Goal: Check status: Check status

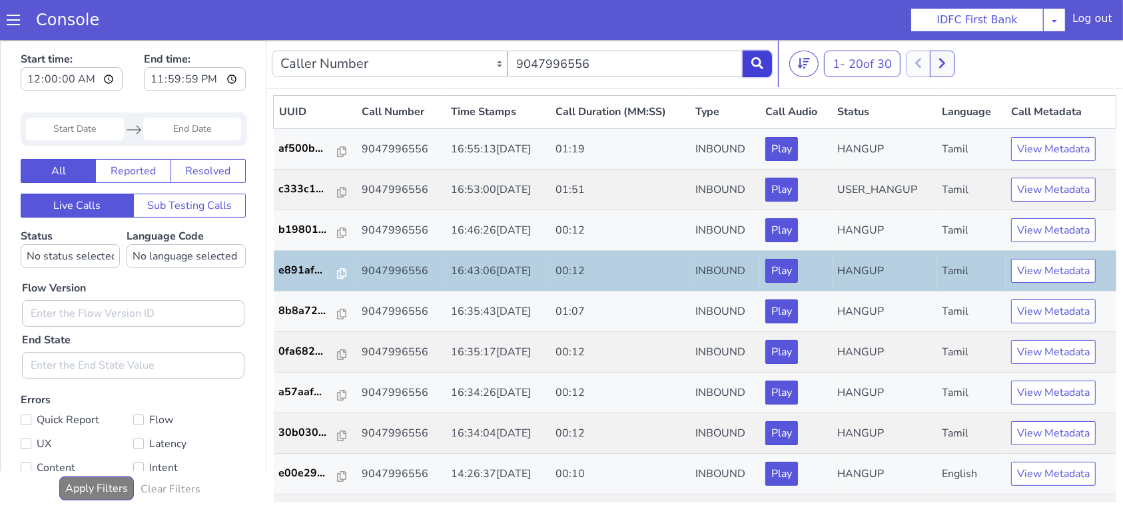
click at [758, 73] on button at bounding box center [756, 63] width 29 height 27
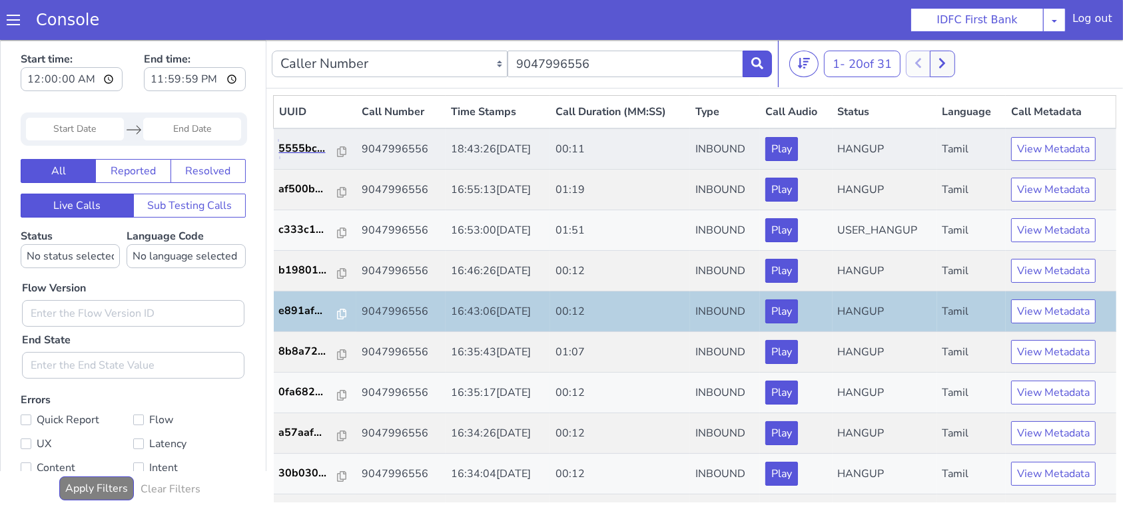
click at [341, 146] on link "5555bc..." at bounding box center [315, 148] width 73 height 16
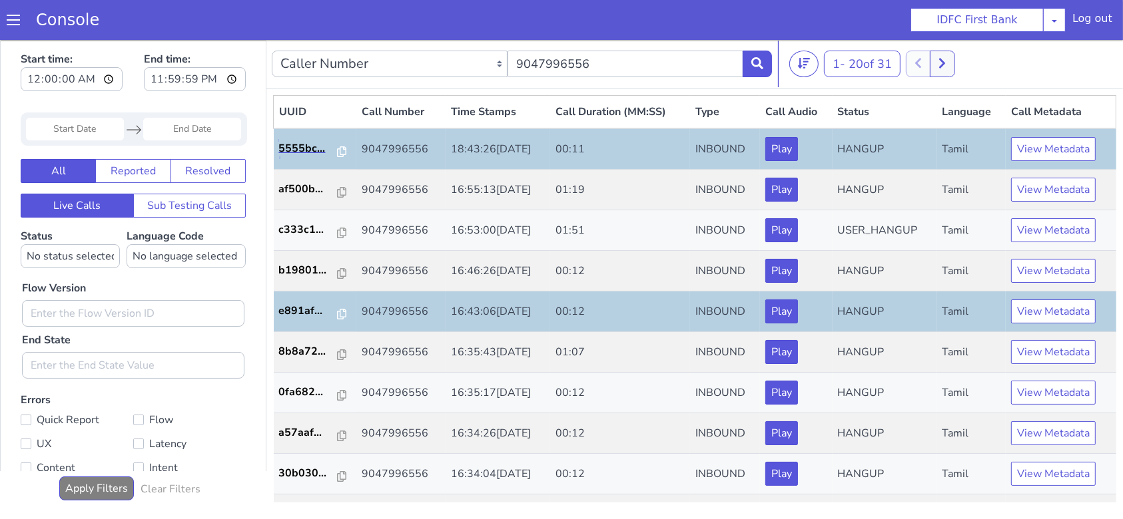
click at [340, 147] on link "5555bc..." at bounding box center [315, 148] width 73 height 16
click at [337, 146] on icon at bounding box center [341, 151] width 9 height 11
click at [339, 146] on icon at bounding box center [341, 151] width 9 height 11
click at [337, 190] on icon at bounding box center [341, 191] width 9 height 11
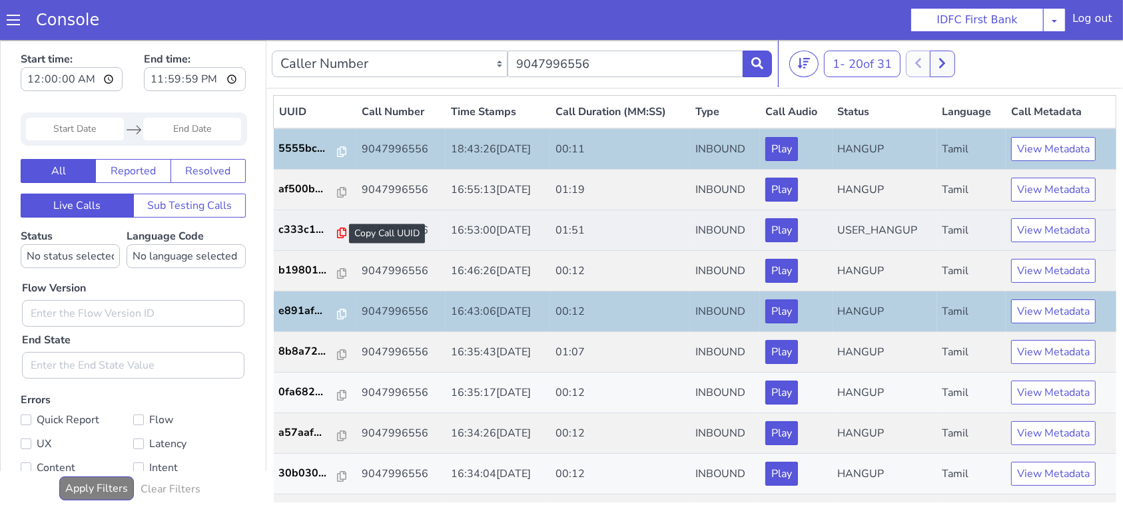
click at [337, 236] on icon at bounding box center [341, 232] width 9 height 11
click at [337, 231] on icon at bounding box center [341, 232] width 9 height 11
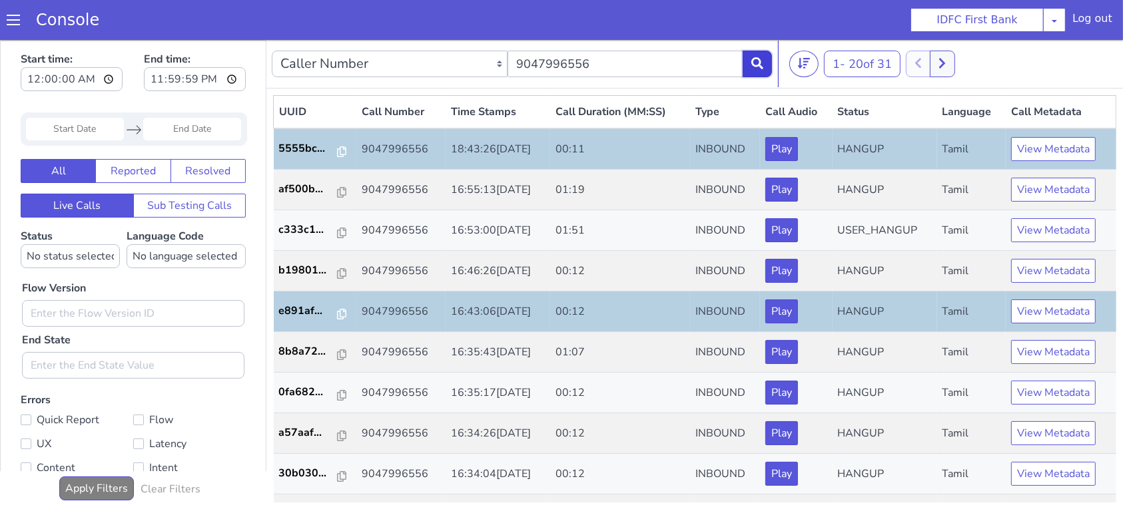
click at [761, 57] on icon at bounding box center [757, 63] width 12 height 12
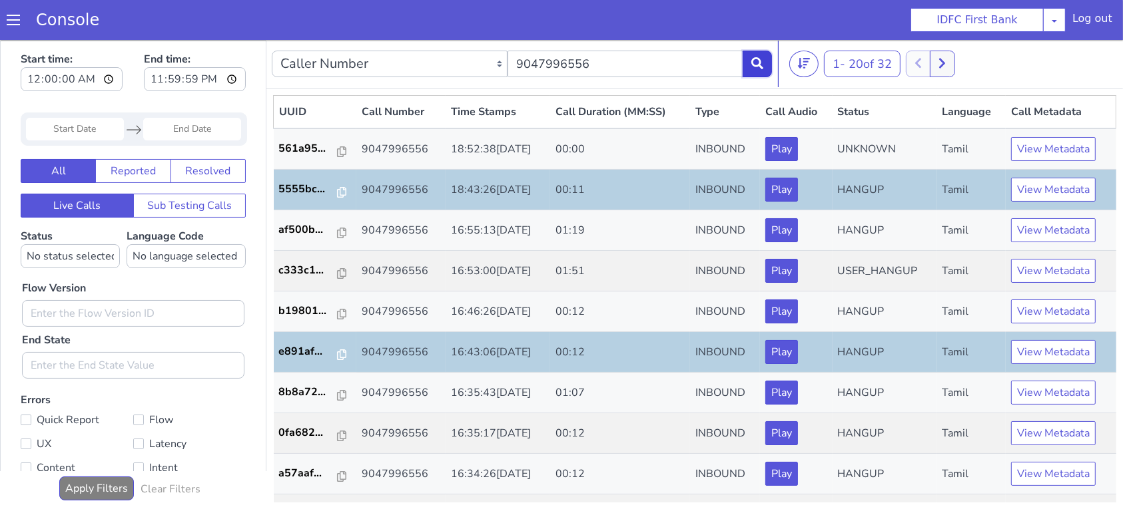
click at [752, 59] on icon at bounding box center [757, 63] width 12 height 12
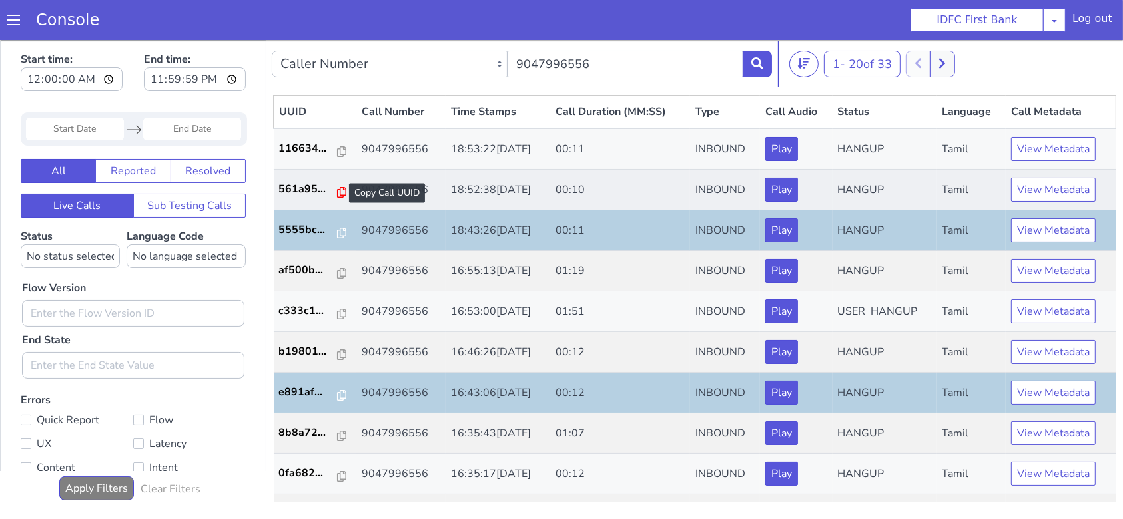
click at [337, 192] on icon at bounding box center [341, 191] width 9 height 11
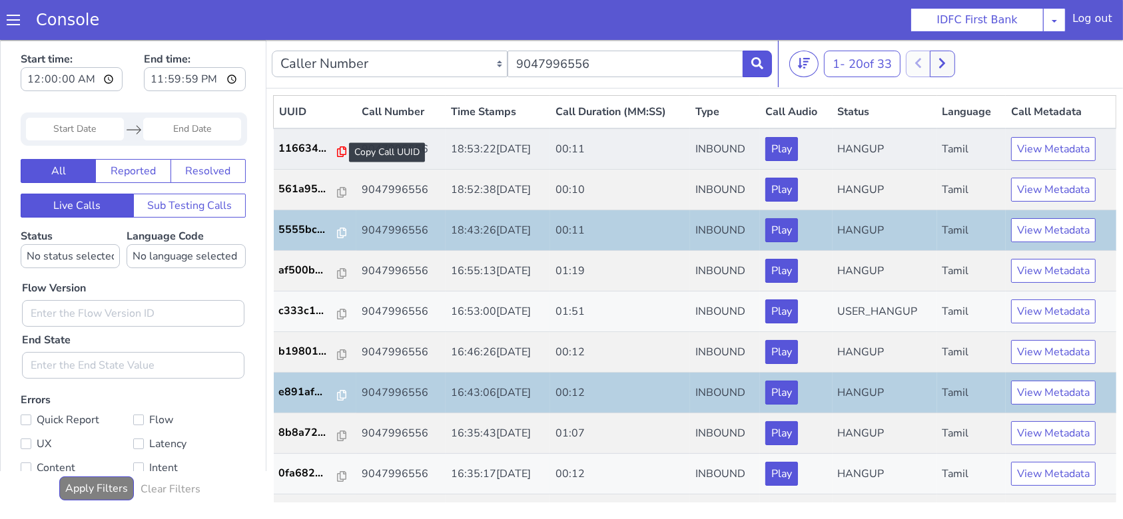
click at [337, 152] on icon at bounding box center [341, 151] width 9 height 11
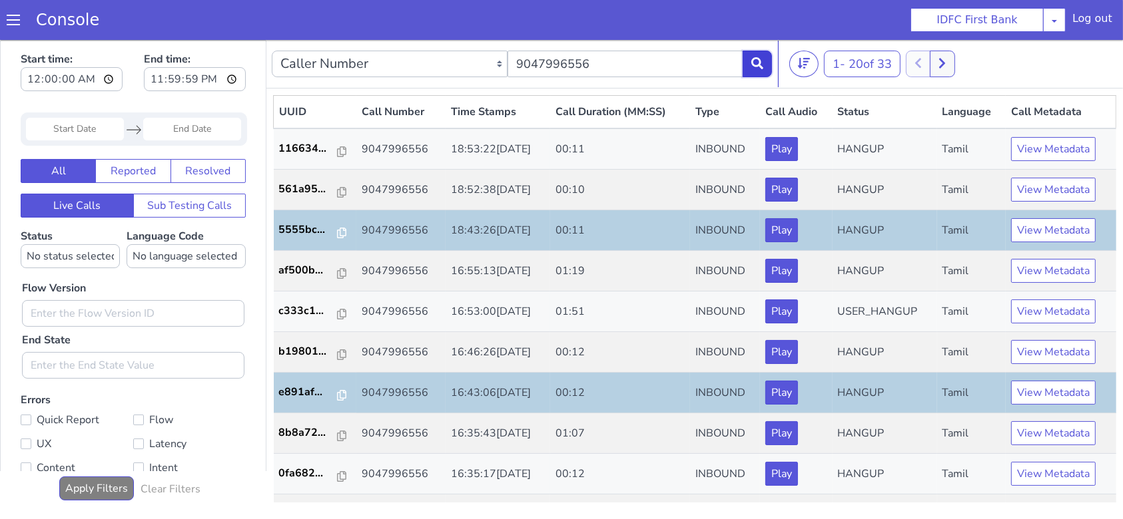
click at [755, 66] on icon at bounding box center [757, 63] width 12 height 12
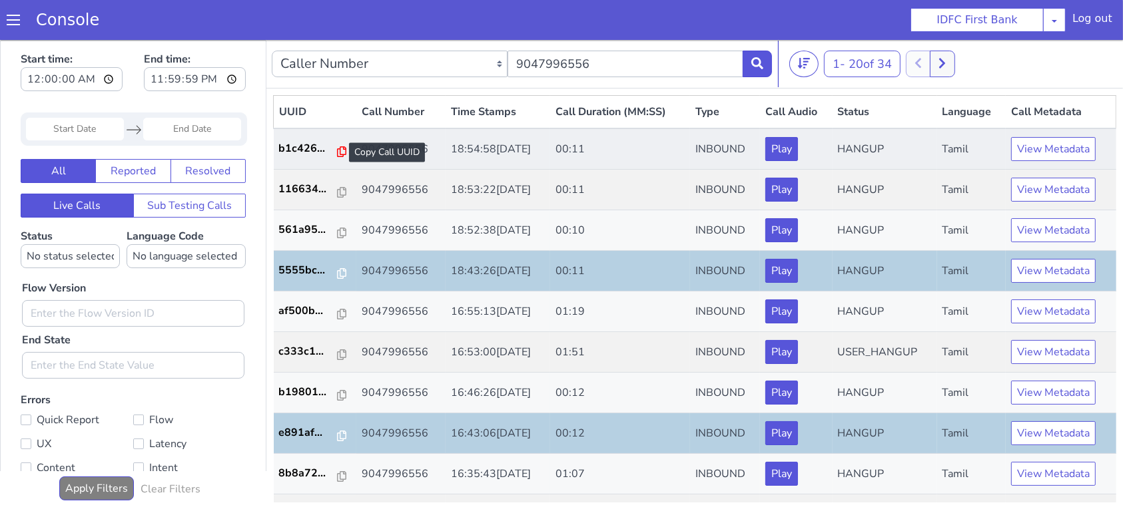
click at [337, 148] on icon at bounding box center [341, 151] width 9 height 11
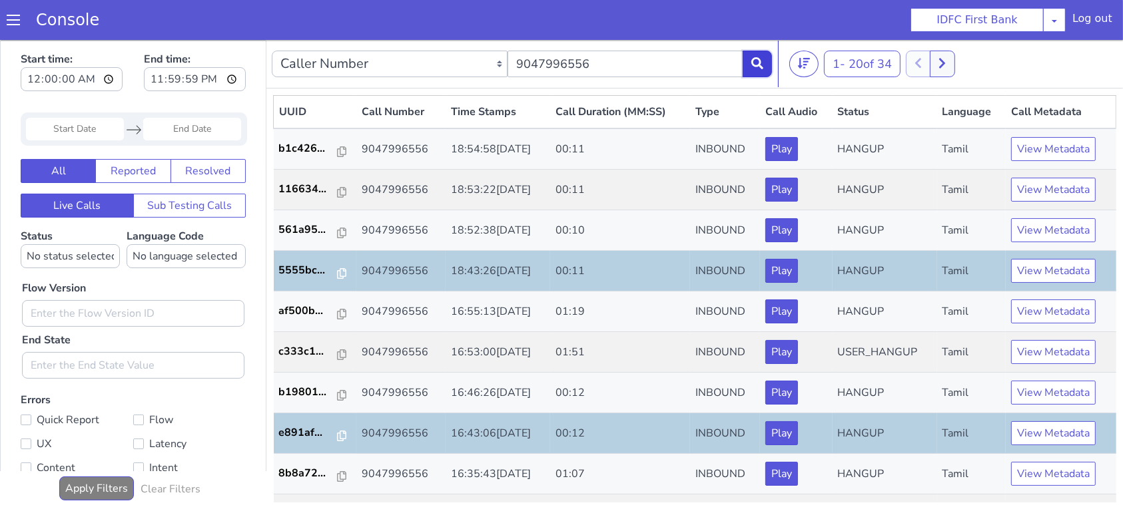
click at [748, 71] on button at bounding box center [756, 63] width 29 height 27
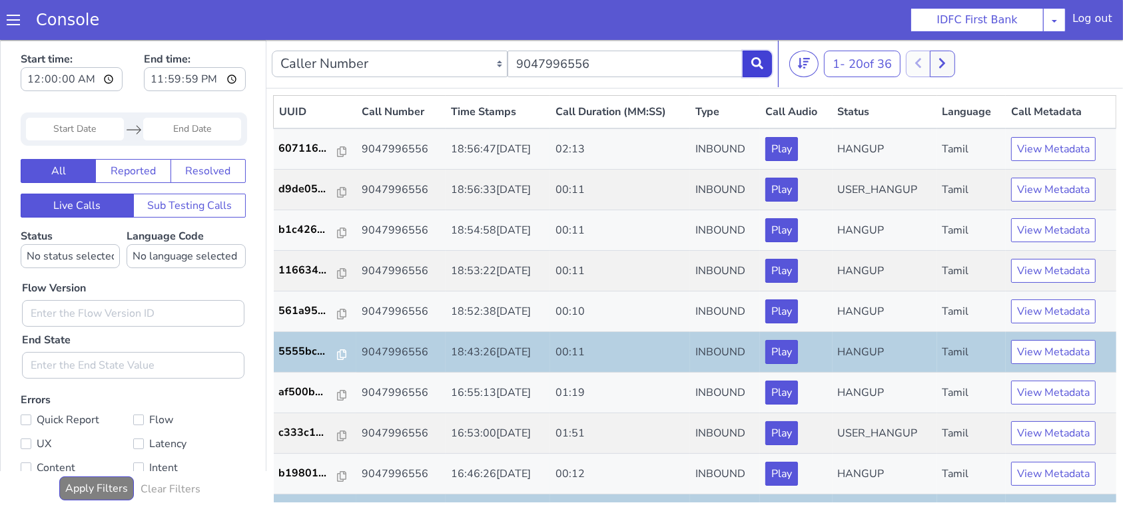
click at [753, 65] on icon at bounding box center [757, 63] width 12 height 12
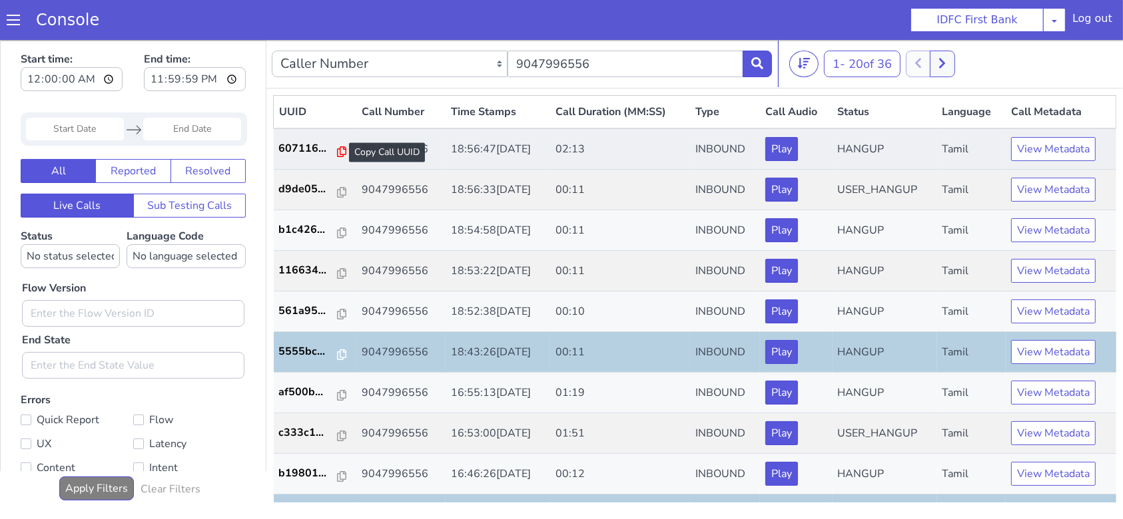
click at [339, 149] on icon at bounding box center [341, 151] width 9 height 11
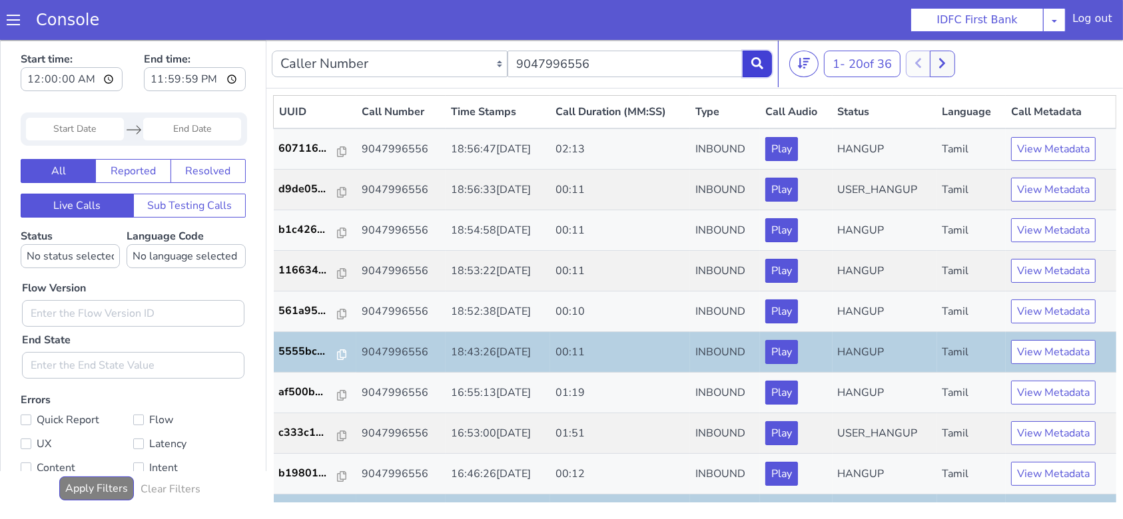
click at [756, 71] on button at bounding box center [756, 63] width 29 height 27
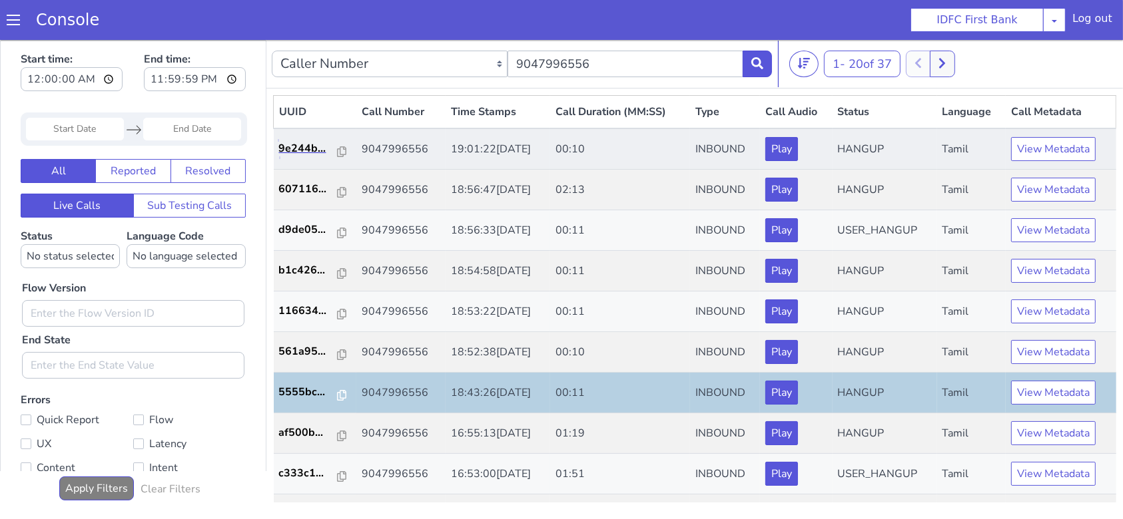
click at [340, 150] on link "9e244b..." at bounding box center [315, 148] width 73 height 16
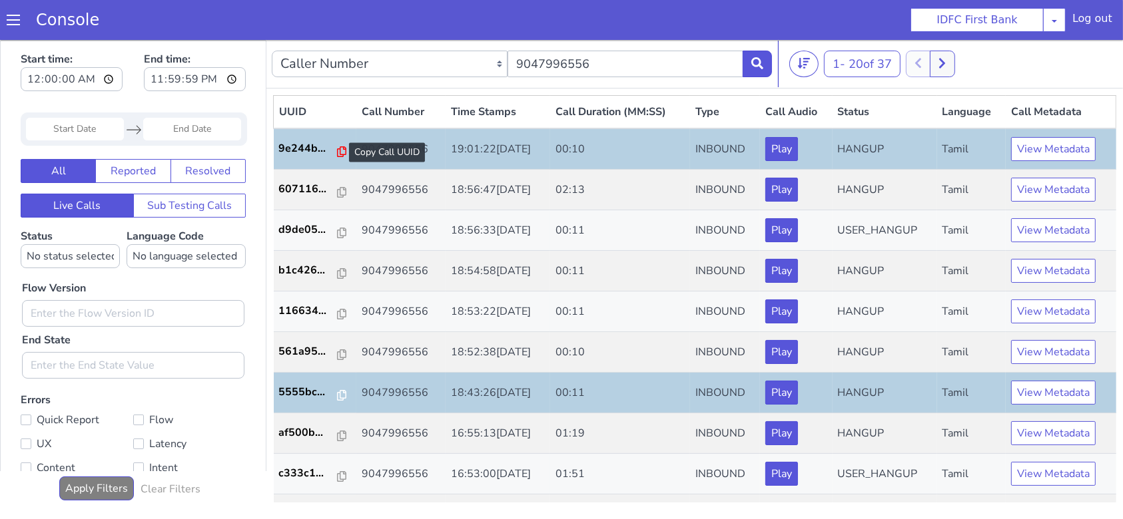
click at [337, 148] on icon at bounding box center [341, 151] width 9 height 11
click at [758, 67] on icon at bounding box center [757, 63] width 12 height 12
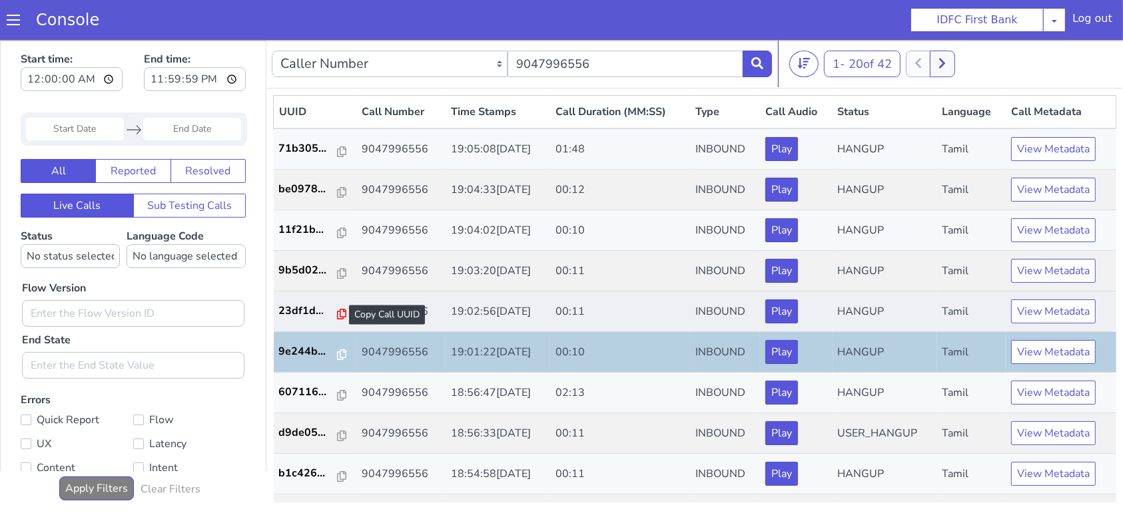
click at [337, 312] on icon at bounding box center [341, 313] width 9 height 11
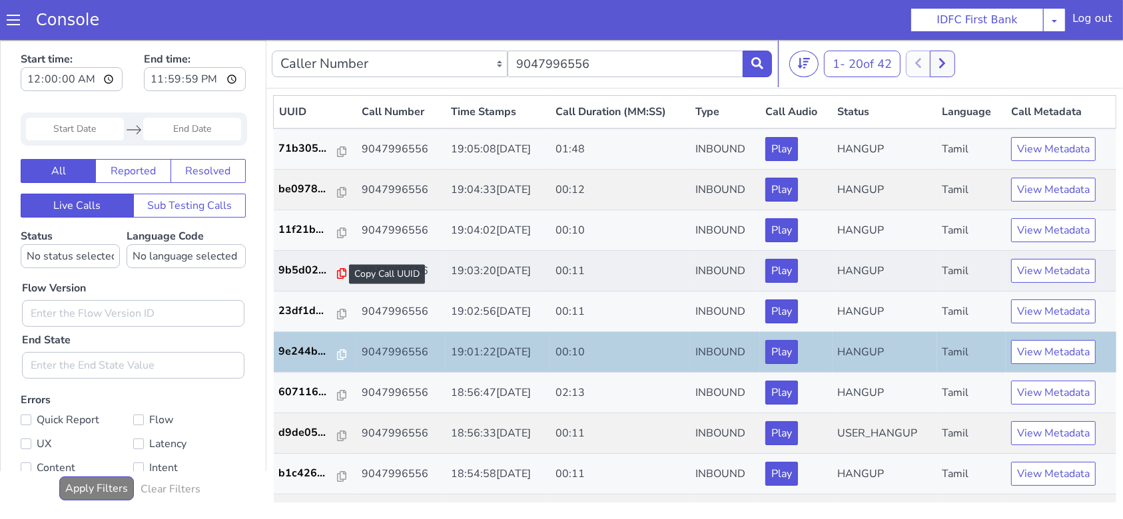
click at [338, 270] on icon at bounding box center [341, 273] width 9 height 11
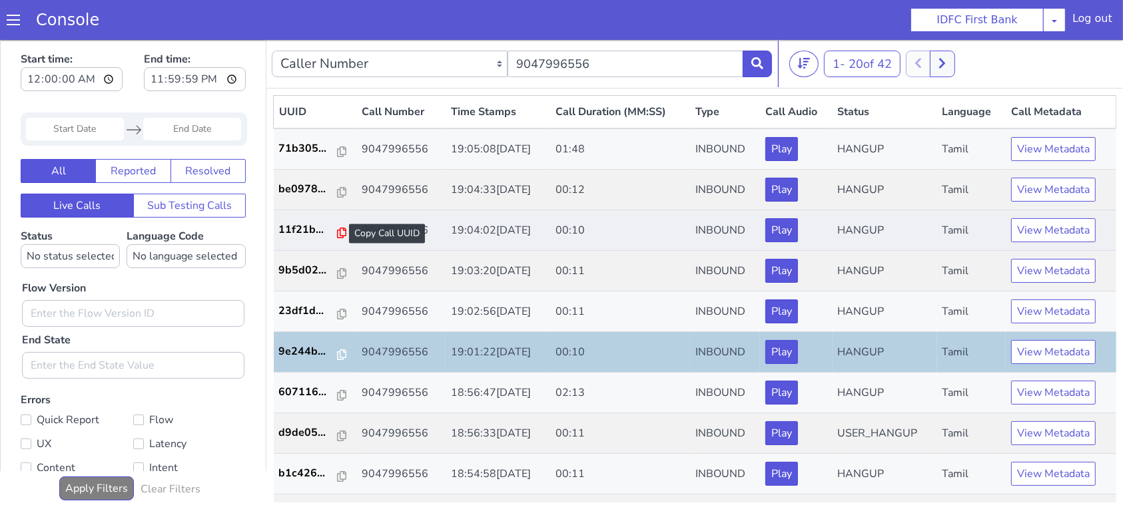
click at [337, 228] on icon at bounding box center [341, 232] width 9 height 11
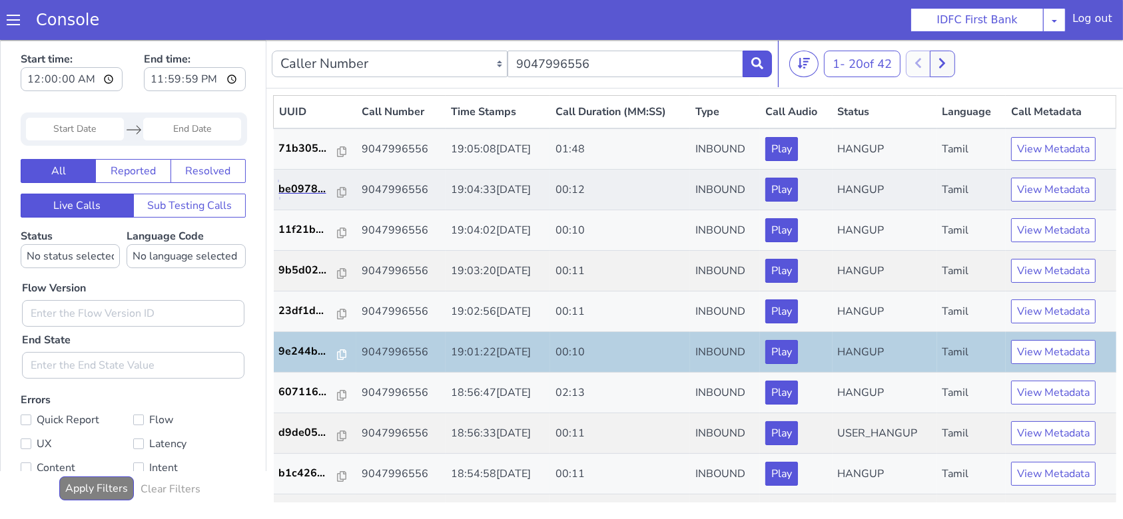
click at [340, 194] on link "be0978..." at bounding box center [315, 188] width 73 height 16
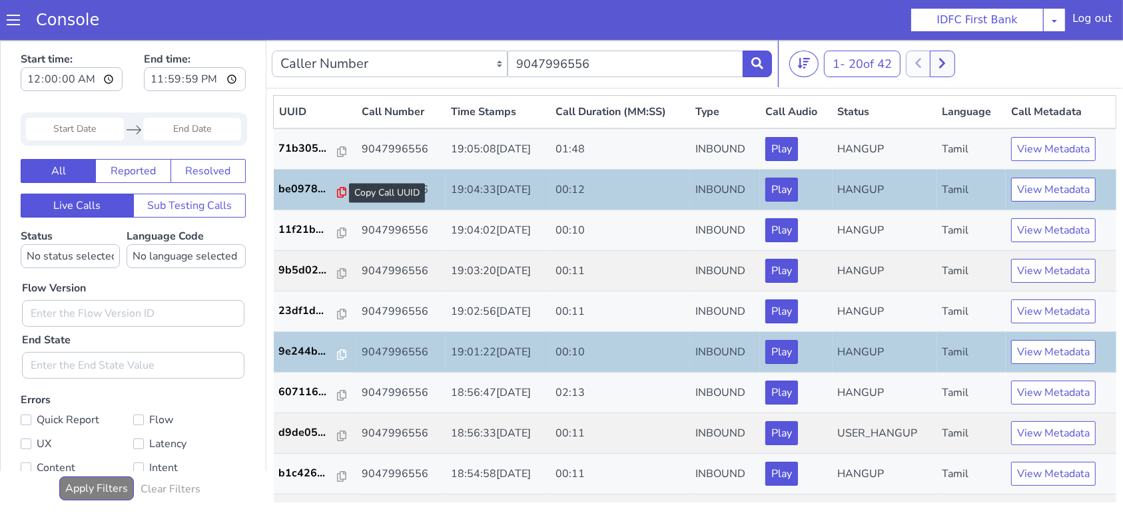
click at [337, 188] on icon at bounding box center [341, 191] width 9 height 11
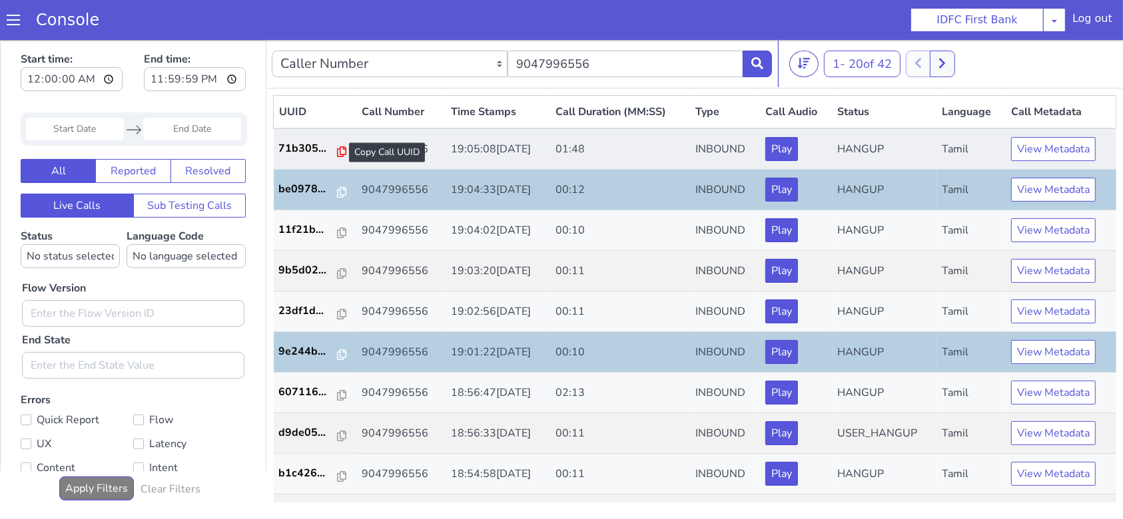
click at [337, 152] on icon at bounding box center [341, 151] width 9 height 11
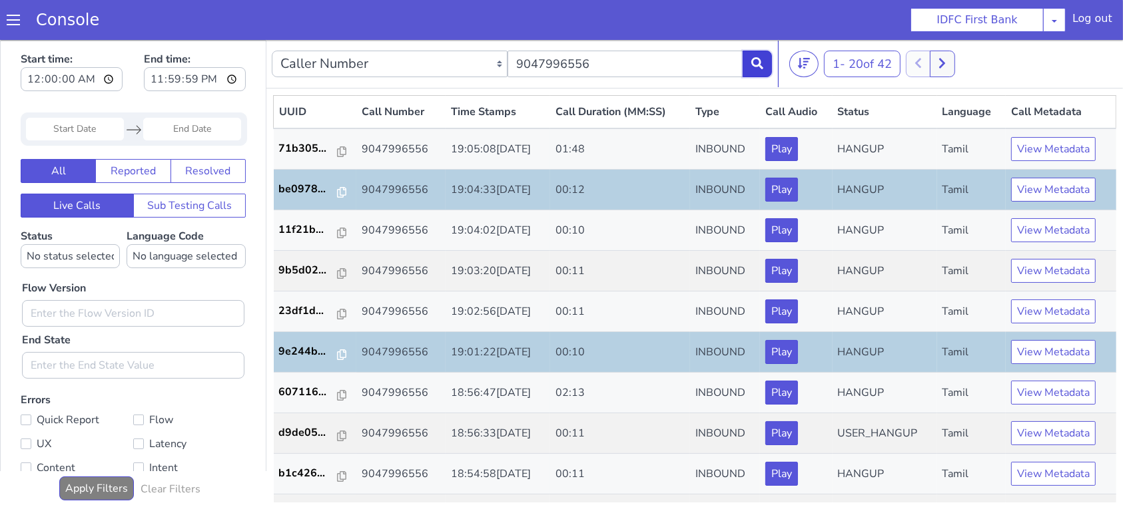
click at [760, 61] on icon at bounding box center [757, 63] width 12 height 12
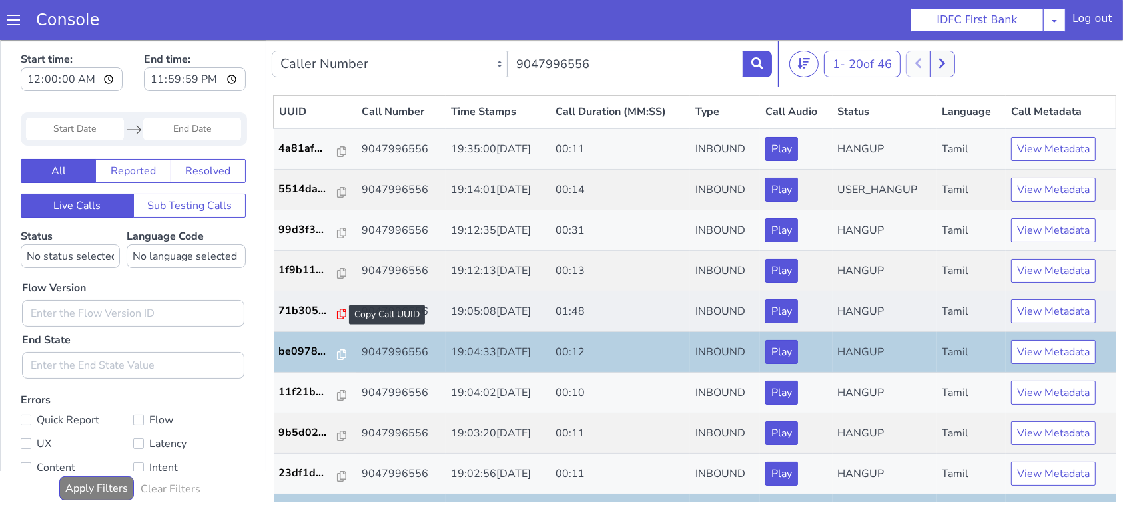
click at [337, 317] on icon at bounding box center [341, 313] width 9 height 11
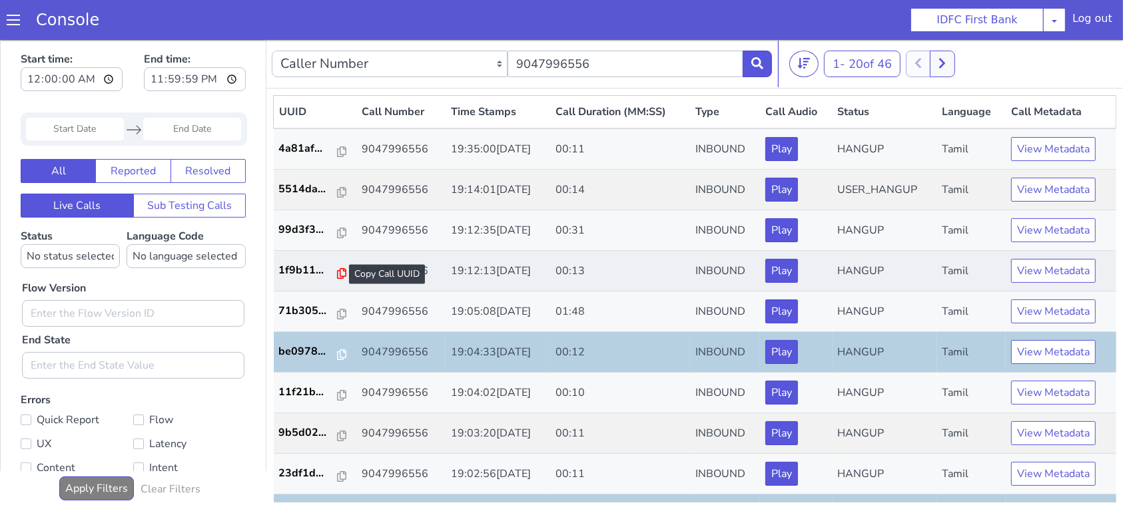
click at [337, 268] on icon at bounding box center [341, 273] width 9 height 11
click at [760, 71] on button at bounding box center [756, 63] width 29 height 27
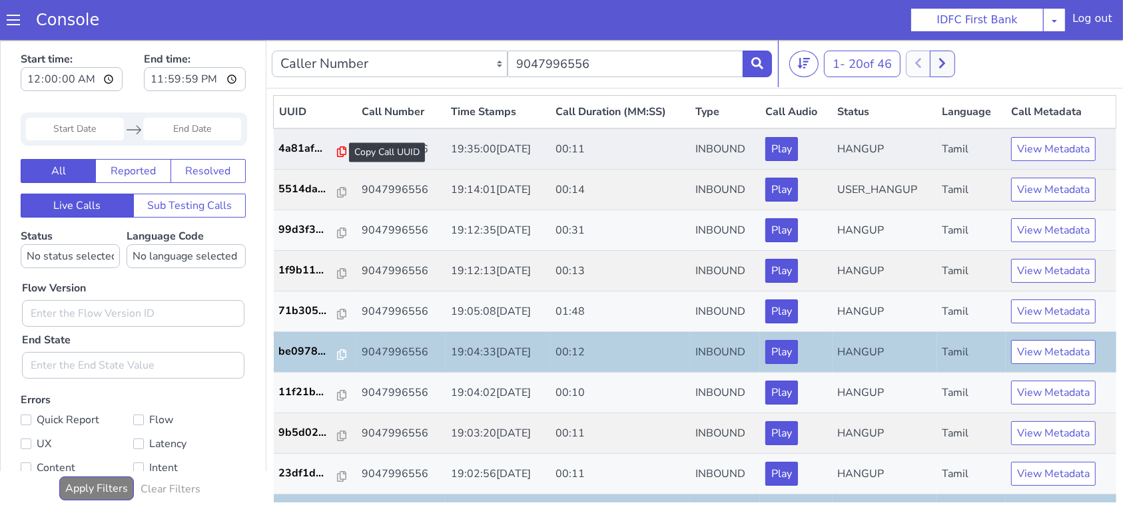
click at [337, 150] on icon at bounding box center [341, 151] width 9 height 11
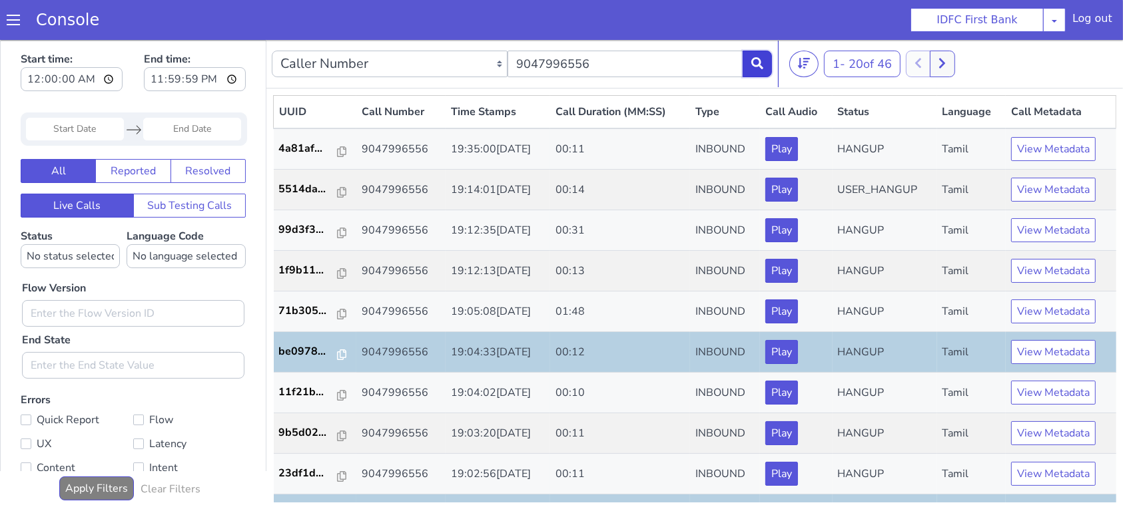
click at [764, 63] on button at bounding box center [756, 63] width 29 height 27
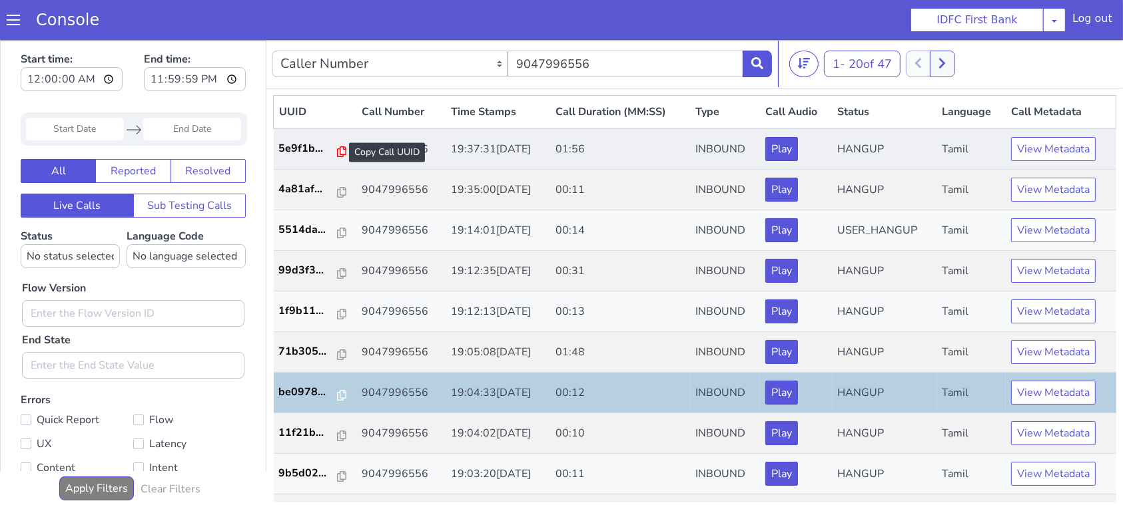
click at [337, 151] on icon at bounding box center [341, 151] width 9 height 11
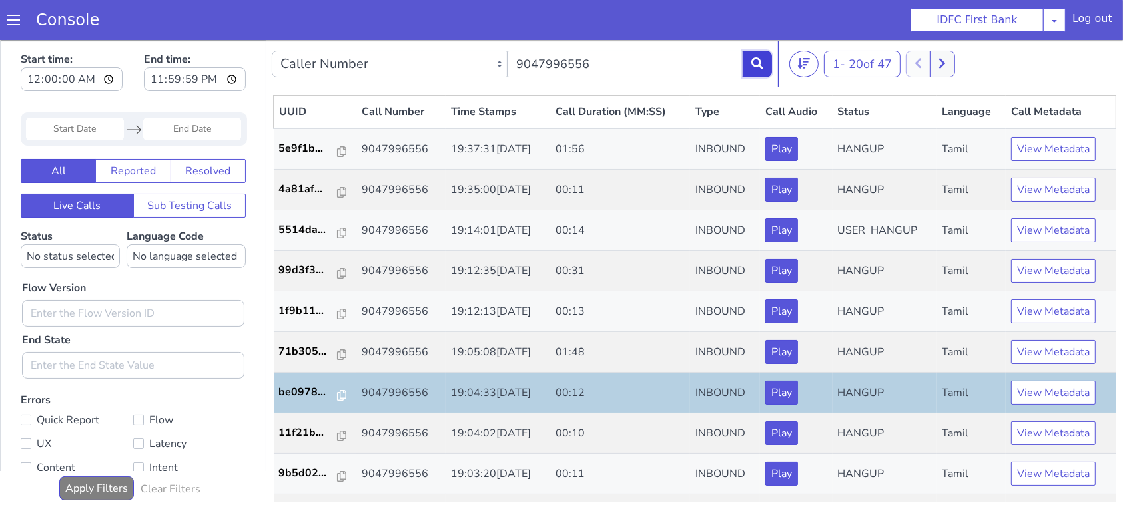
click at [758, 64] on icon at bounding box center [757, 63] width 12 height 12
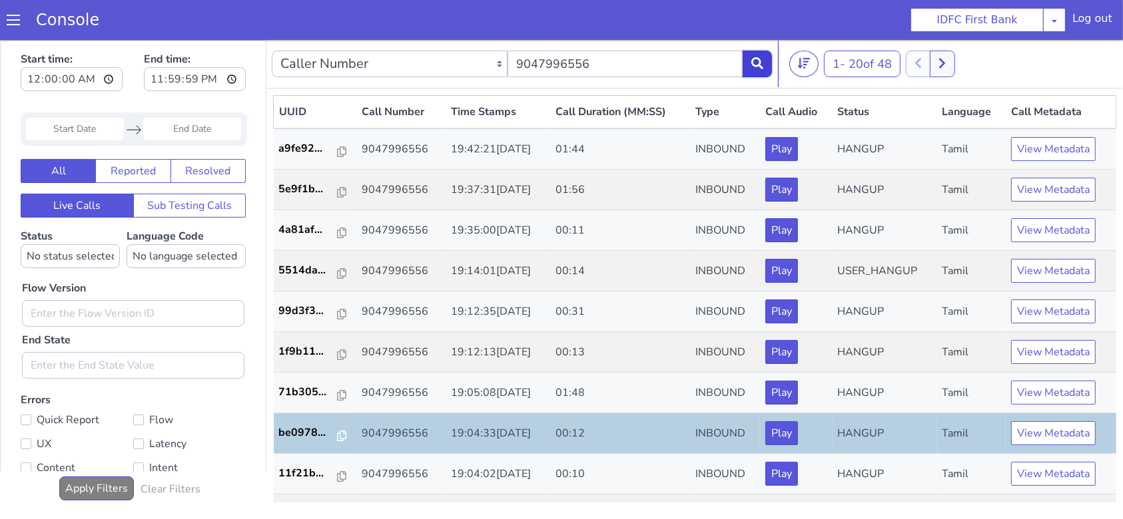
click at [771, 55] on button at bounding box center [756, 63] width 29 height 27
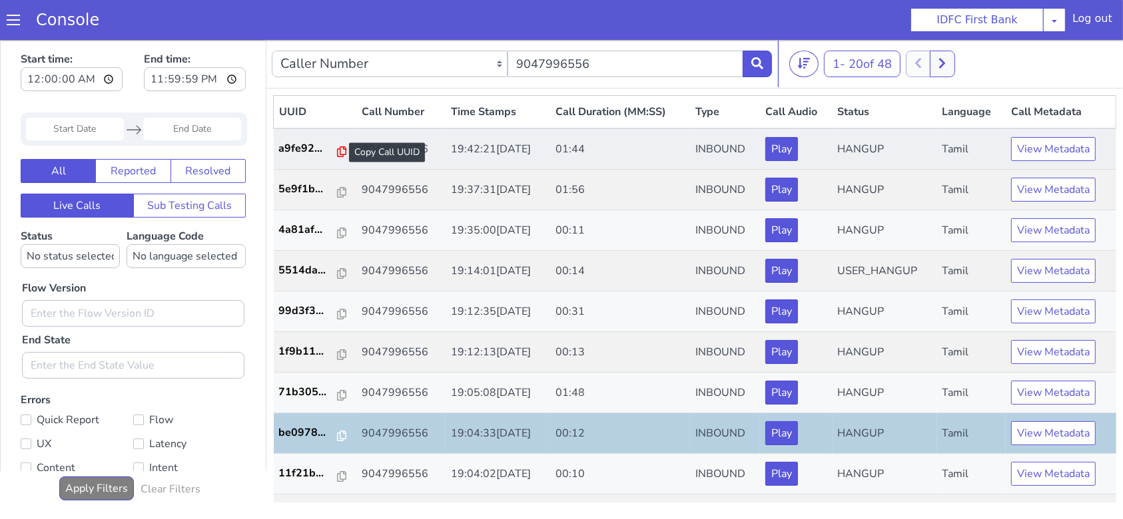
click at [337, 148] on icon at bounding box center [341, 151] width 9 height 11
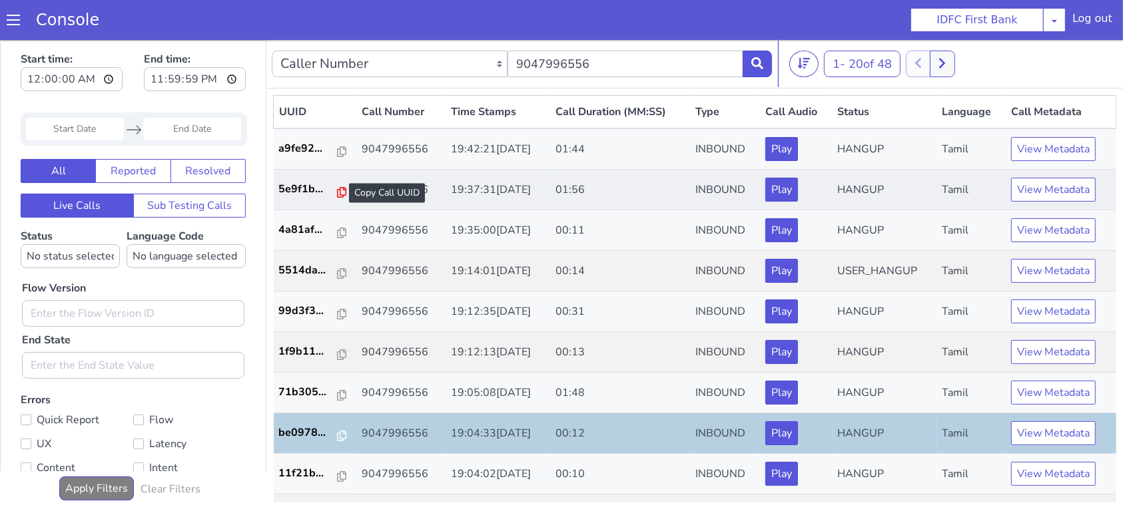
click at [337, 194] on icon at bounding box center [341, 191] width 9 height 11
click at [758, 60] on icon at bounding box center [757, 63] width 12 height 12
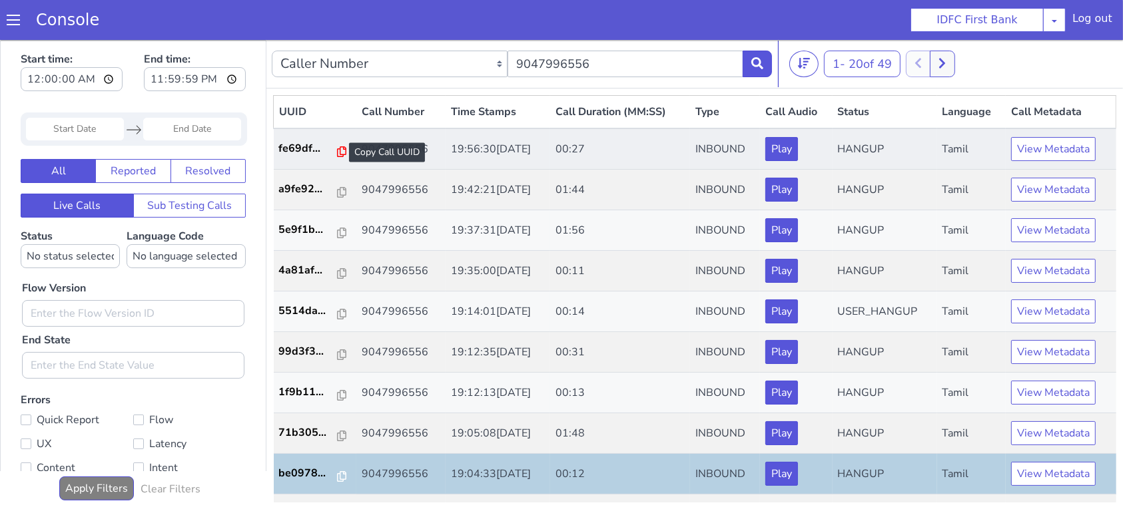
click at [337, 149] on icon at bounding box center [341, 151] width 9 height 11
